Goal: Task Accomplishment & Management: Use online tool/utility

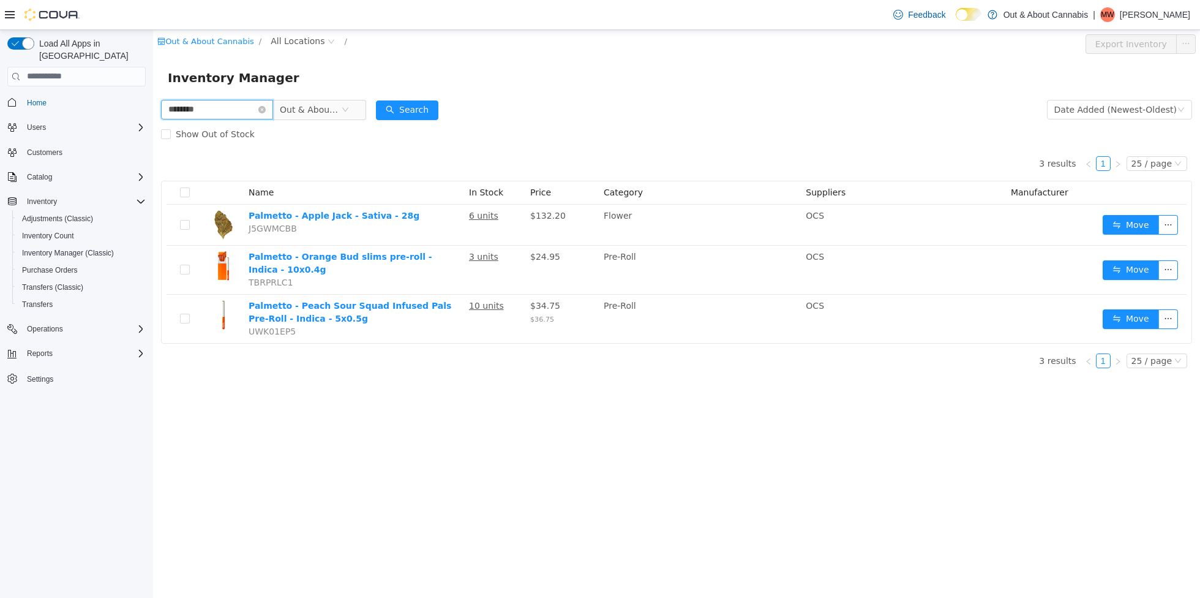
click at [233, 115] on input "********" at bounding box center [217, 109] width 112 height 20
type input "**********"
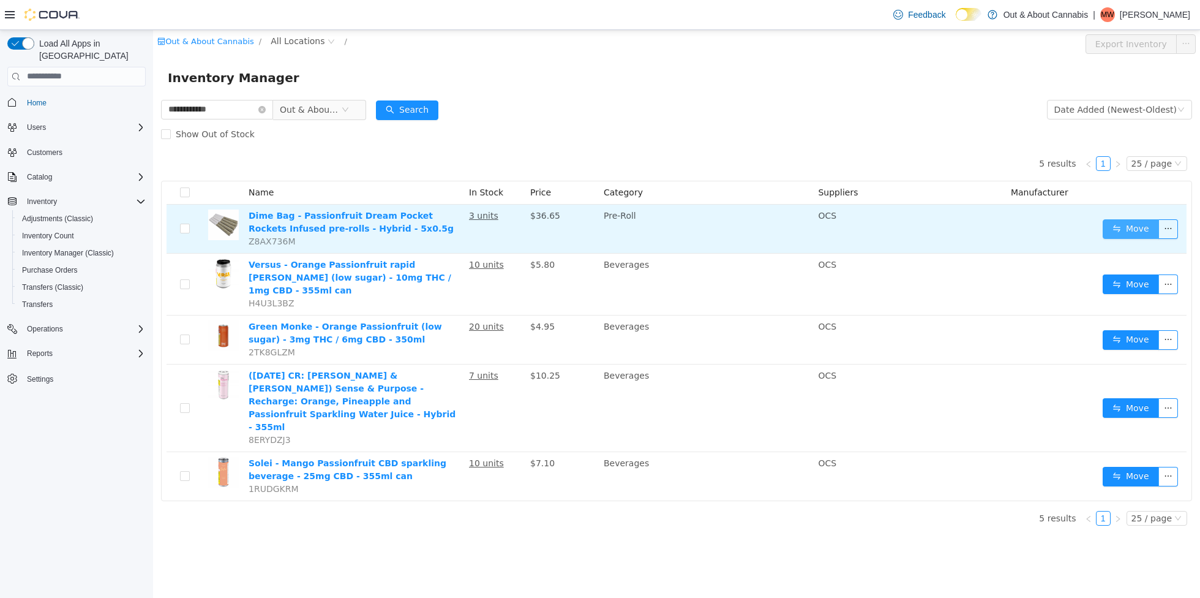
click at [1127, 228] on button "Move" at bounding box center [1131, 229] width 56 height 20
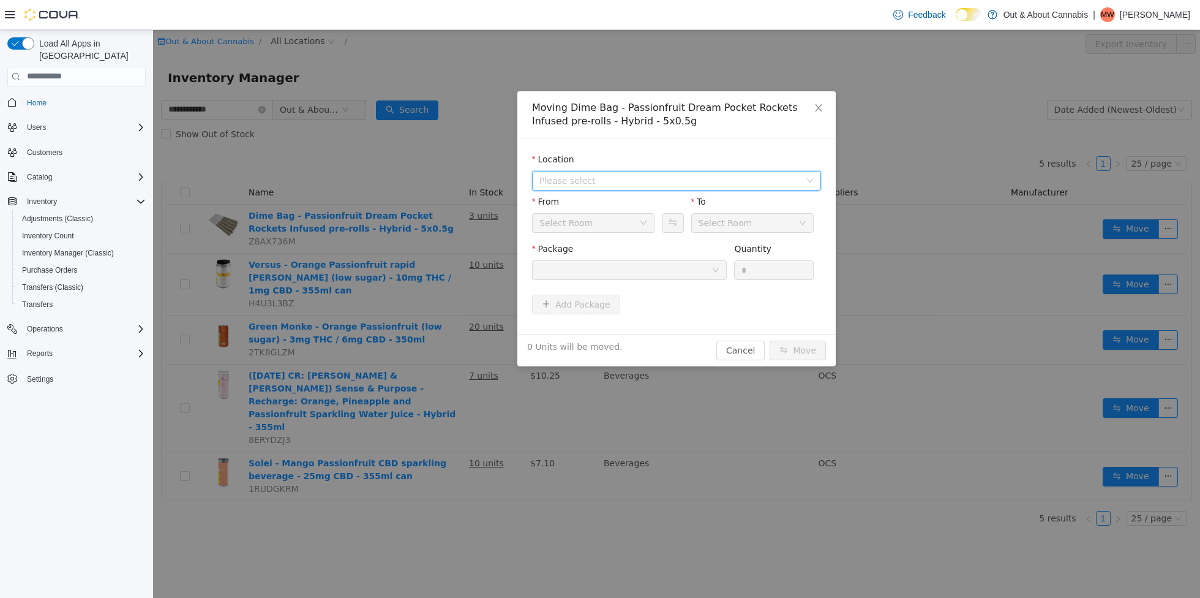
click at [657, 178] on span "Please select" at bounding box center [670, 180] width 261 height 12
click at [635, 224] on span "[STREET_ADDRESS][PERSON_NAME]" at bounding box center [641, 224] width 156 height 10
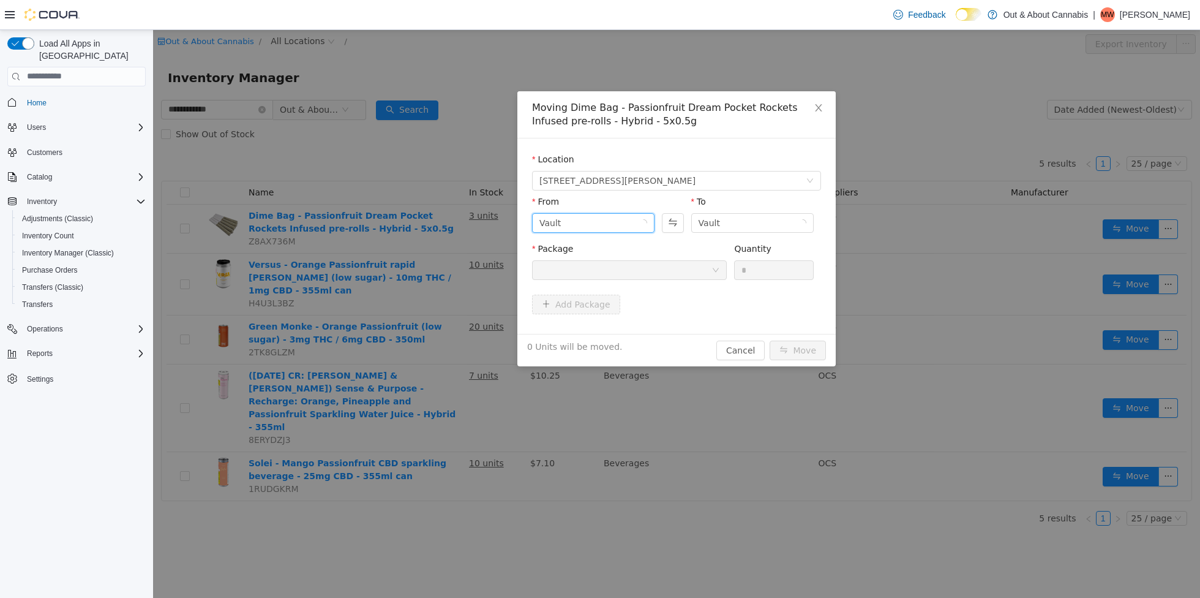
click at [612, 222] on div "Vault" at bounding box center [590, 222] width 100 height 18
click at [597, 306] on li "Destruction" at bounding box center [593, 306] width 122 height 20
click at [628, 260] on div at bounding box center [626, 269] width 172 height 18
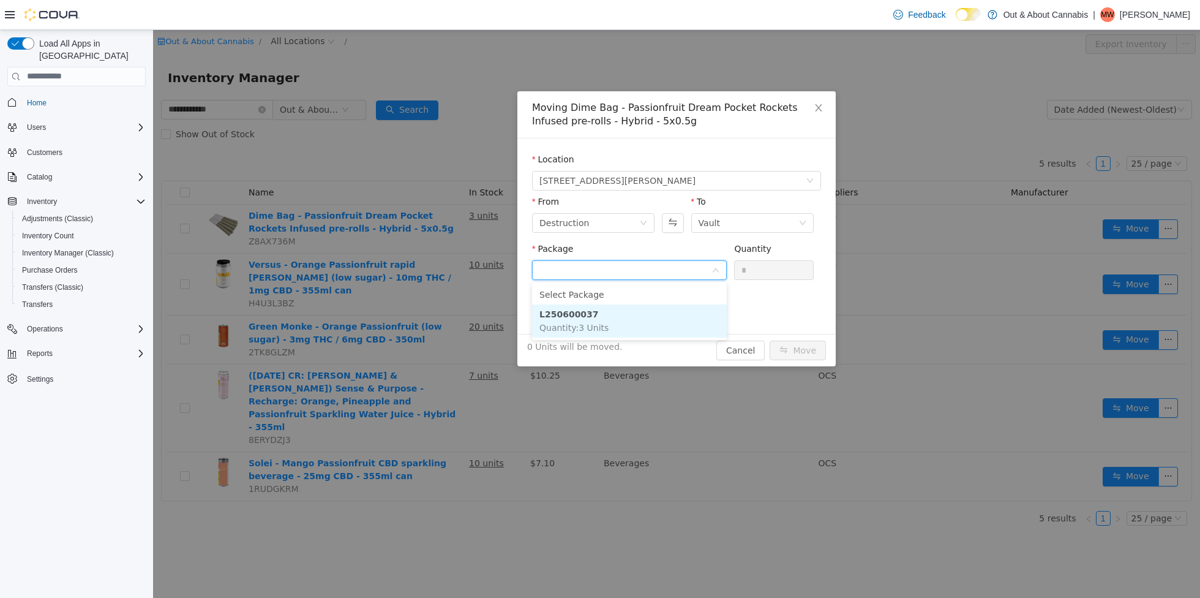
click at [598, 313] on li "L250600037 Quantity : 3 Units" at bounding box center [629, 320] width 195 height 33
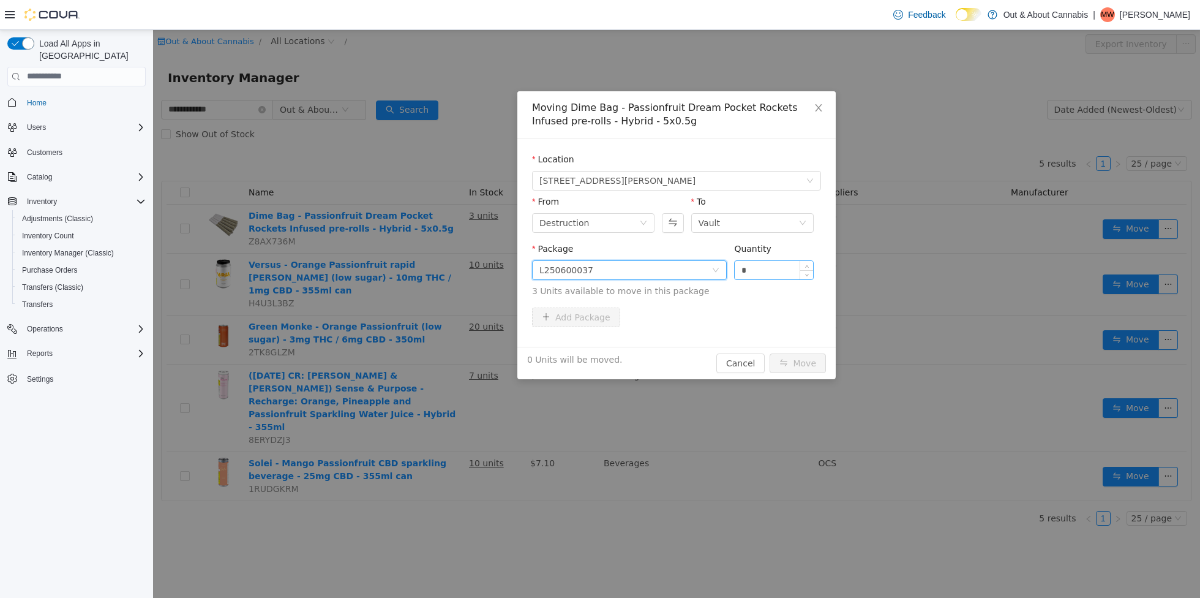
click at [747, 271] on input "*" at bounding box center [774, 269] width 78 height 18
type input "*"
click at [806, 363] on button "Move" at bounding box center [798, 363] width 56 height 20
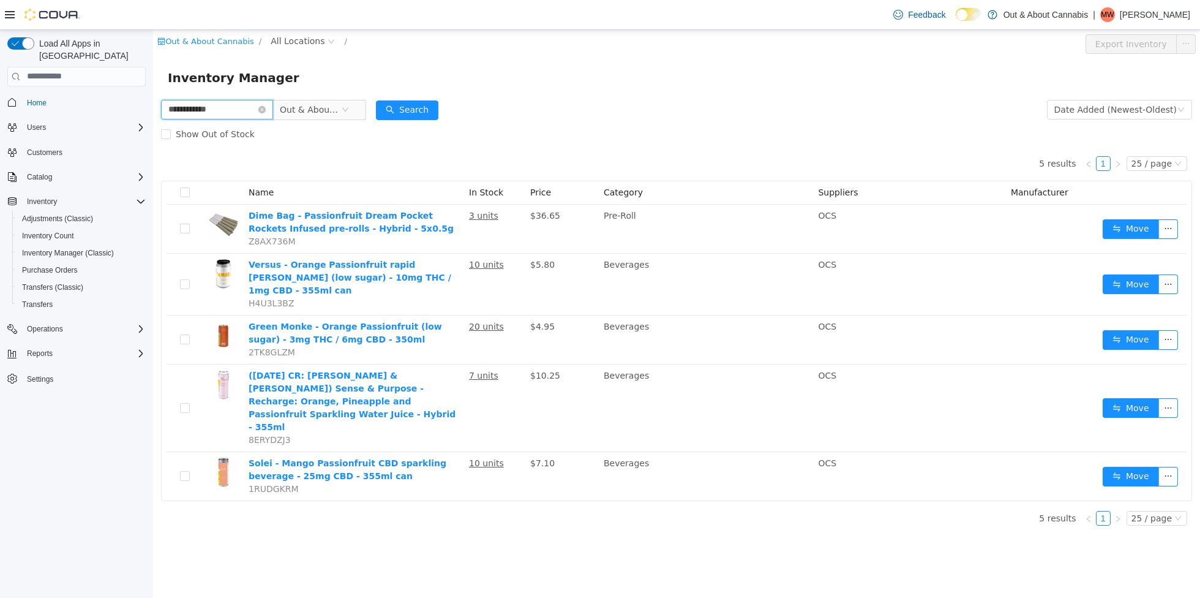
click at [220, 108] on input "**********" at bounding box center [217, 109] width 112 height 20
type input "*******"
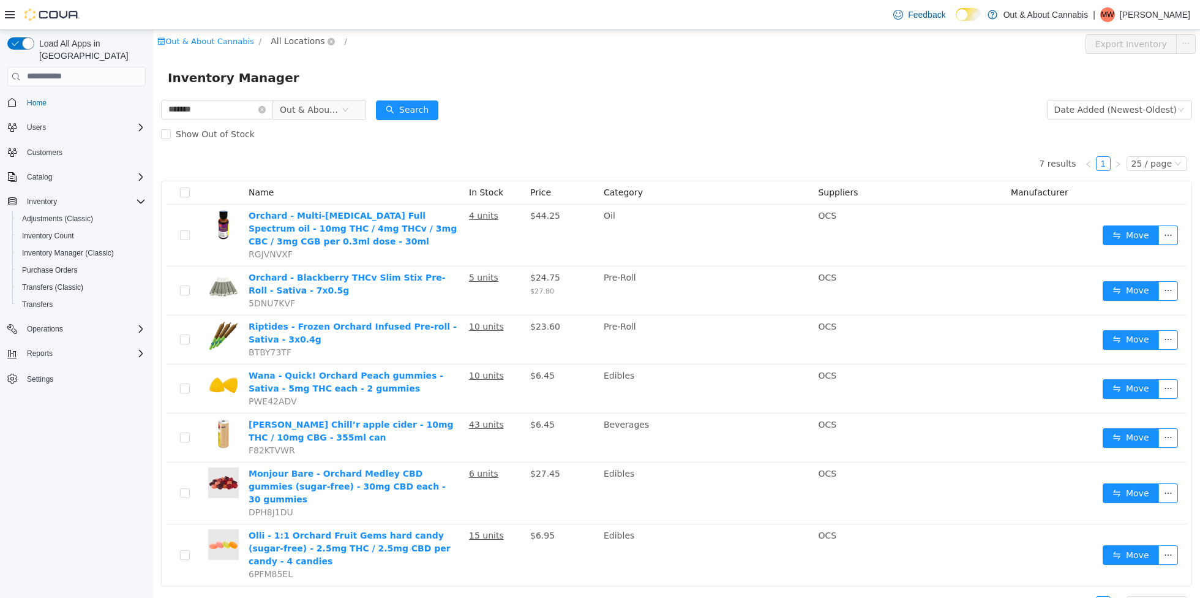
click at [292, 42] on span "All Locations" at bounding box center [298, 40] width 54 height 13
click at [326, 106] on span "[STREET_ADDRESS][PERSON_NAME]" at bounding box center [371, 107] width 156 height 10
click at [465, 42] on div "All Rooms" at bounding box center [486, 44] width 64 height 20
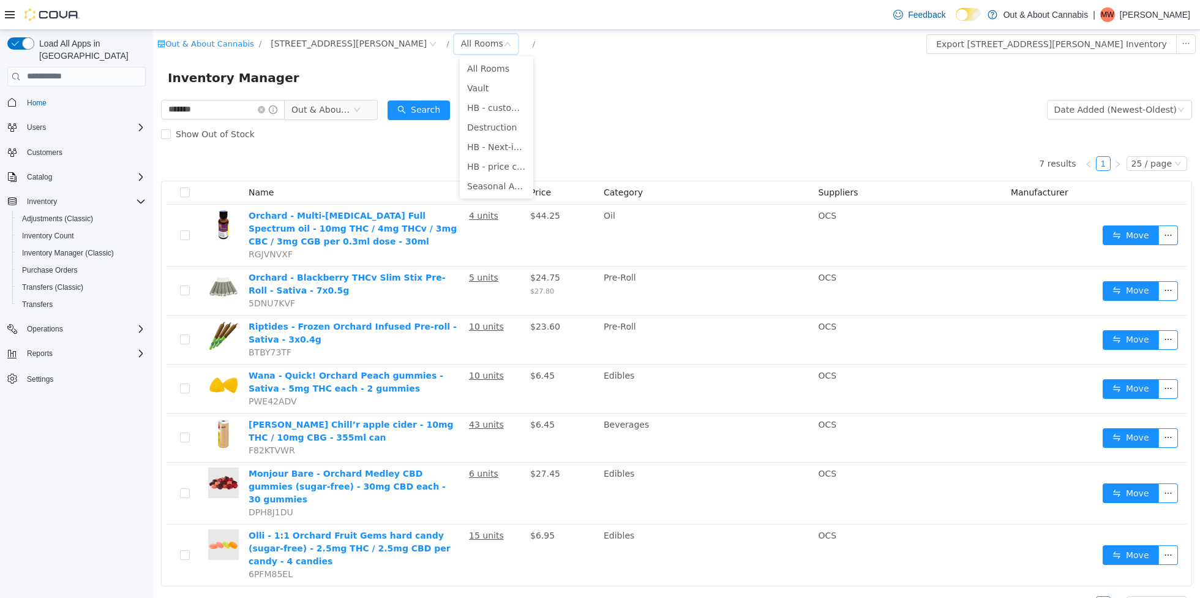
click at [604, 76] on div "Inventory Manager" at bounding box center [677, 77] width 1018 height 20
click at [525, 86] on div "Inventory Manager" at bounding box center [677, 77] width 1018 height 20
click at [436, 121] on div "Show Out of Stock" at bounding box center [676, 133] width 1031 height 24
click at [434, 106] on button "Search" at bounding box center [419, 110] width 62 height 20
